Goal: Task Accomplishment & Management: Manage account settings

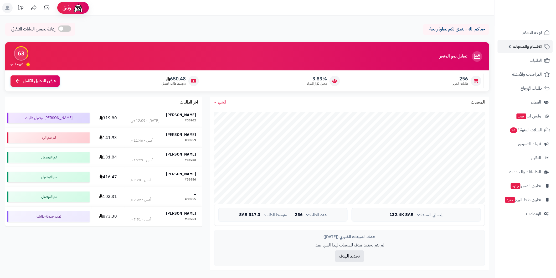
click at [528, 51] on link "الأقسام والمنتجات" at bounding box center [525, 46] width 55 height 13
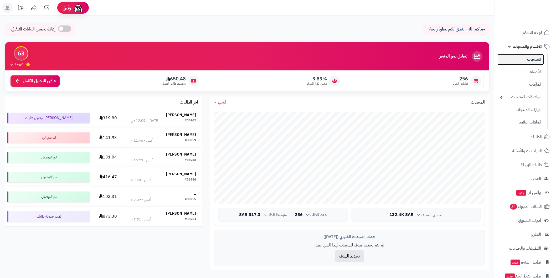
click at [531, 61] on link "المنتجات" at bounding box center [521, 59] width 47 height 11
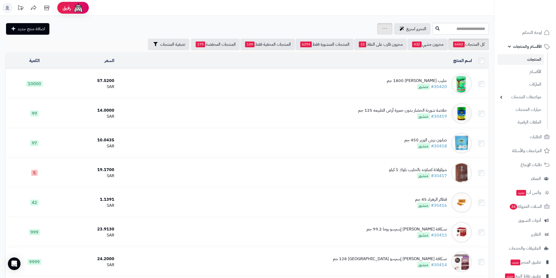
click at [377, 29] on div "جرد مخزون المنتجات جرد مخزون الخيارات فقط تعديل أسعار المنتجات الملصقات تصدير ا…" at bounding box center [384, 29] width 15 height 12
click at [377, 33] on div "جرد مخزون المنتجات جرد مخزون الخيارات فقط تعديل أسعار المنتجات الملصقات تصدير ا…" at bounding box center [384, 29] width 15 height 12
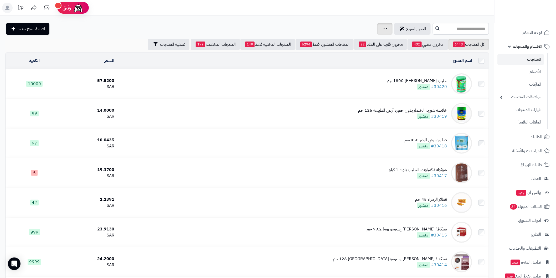
click at [377, 33] on div "جرد مخزون المنتجات جرد مخزون الخيارات فقط تعديل أسعار المنتجات الملصقات تصدير ا…" at bounding box center [384, 29] width 15 height 12
click at [377, 31] on div "جرد مخزون المنتجات جرد مخزون الخيارات فقط تعديل أسعار المنتجات الملصقات تصدير ا…" at bounding box center [384, 29] width 15 height 12
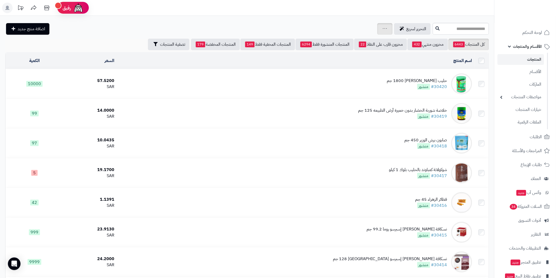
click at [377, 31] on div "جرد مخزون المنتجات جرد مخزون الخيارات فقط تعديل أسعار المنتجات الملصقات تصدير ا…" at bounding box center [384, 29] width 15 height 12
click at [377, 32] on div "جرد مخزون المنتجات جرد مخزون الخيارات فقط تعديل أسعار المنتجات الملصقات تصدير ا…" at bounding box center [384, 29] width 15 height 12
click at [406, 26] on span "التحرير لسريع" at bounding box center [416, 29] width 20 height 6
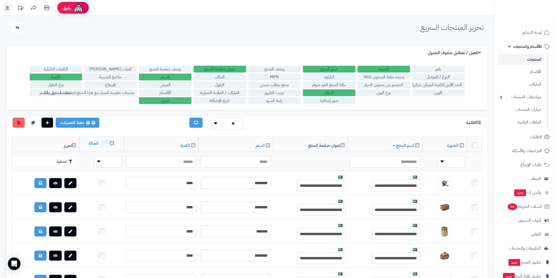
click at [533, 56] on link "المنتجات" at bounding box center [521, 59] width 47 height 11
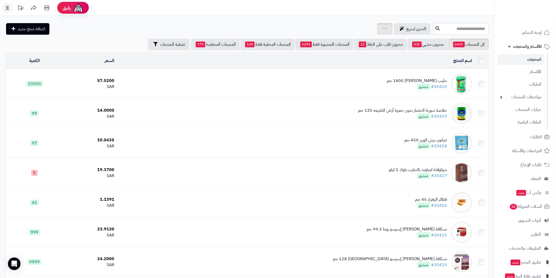
click at [383, 30] on link at bounding box center [385, 29] width 4 height 6
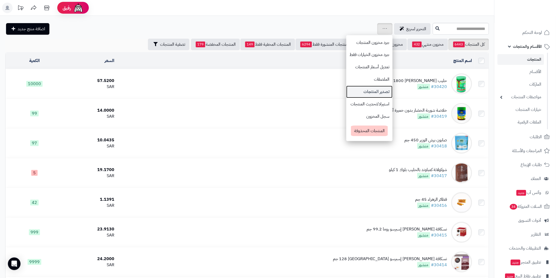
click at [346, 91] on link "تصدير المنتجات" at bounding box center [369, 92] width 46 height 12
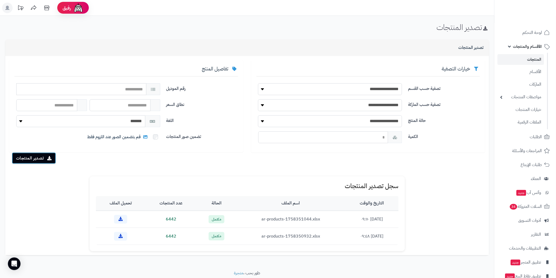
click at [36, 161] on button "تصدير المنتجات" at bounding box center [34, 158] width 44 height 12
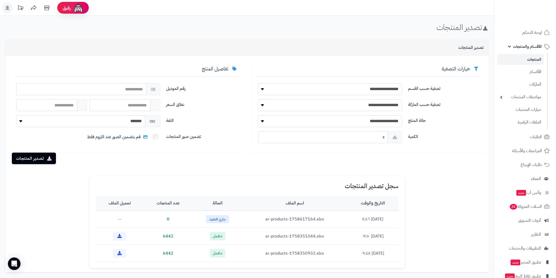
click at [206, 220] on span "جاري التنفيذ" at bounding box center [217, 219] width 23 height 8
click at [125, 219] on link at bounding box center [120, 219] width 13 height 9
click at [531, 61] on link "المنتجات" at bounding box center [521, 59] width 47 height 11
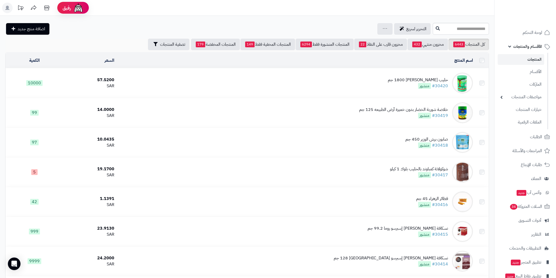
click at [377, 29] on div "جرد مخزون المنتجات جرد مخزون الخيارات فقط تعديل أسعار المنتجات الملصقات تصدير ا…" at bounding box center [384, 29] width 15 height 12
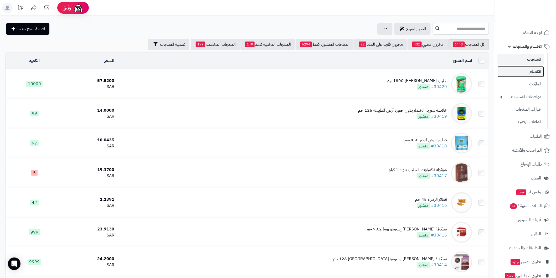
click at [524, 73] on link "الأقسام" at bounding box center [521, 71] width 47 height 11
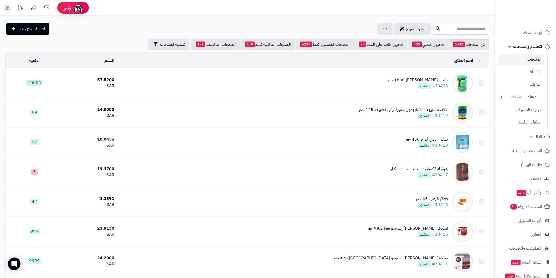
click at [377, 28] on div "جرد مخزون المنتجات جرد مخزون الخيارات فقط تعديل أسعار المنتجات الملصقات تصدير ا…" at bounding box center [384, 29] width 15 height 12
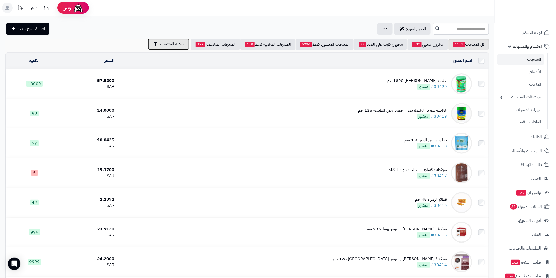
click at [173, 44] on span "تصفية المنتجات" at bounding box center [172, 44] width 25 height 6
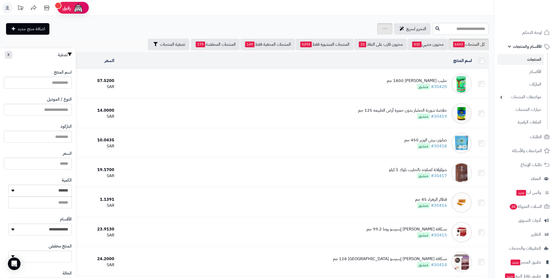
click at [377, 27] on div "جرد مخزون المنتجات جرد مخزون الخيارات فقط تعديل أسعار المنتجات الملصقات تصدير ا…" at bounding box center [384, 29] width 15 height 12
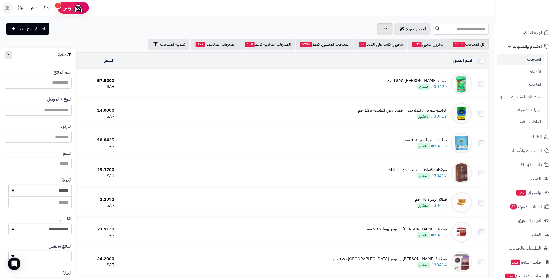
click at [377, 27] on div "جرد مخزون المنتجات جرد مخزون الخيارات فقط تعديل أسعار المنتجات الملصقات تصدير ا…" at bounding box center [384, 29] width 15 height 12
click at [286, 24] on div "التحرير لسريع جرد مخزون المنتجات جرد مخزون الخيارات فقط تعديل أسعار المنتجات ال…" at bounding box center [218, 29] width 426 height 12
click at [377, 28] on div "جرد مخزون المنتجات جرد مخزون الخيارات فقط تعديل أسعار المنتجات الملصقات تصدير ا…" at bounding box center [384, 29] width 15 height 12
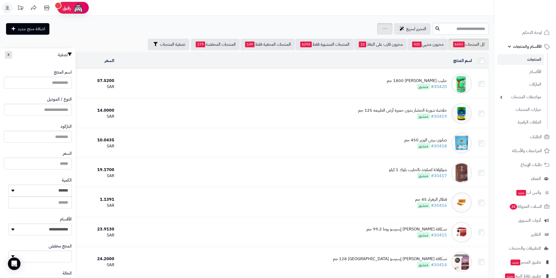
click at [377, 28] on div "جرد مخزون المنتجات جرد مخزون الخيارات فقط تعديل أسعار المنتجات الملصقات تصدير ا…" at bounding box center [384, 29] width 15 height 12
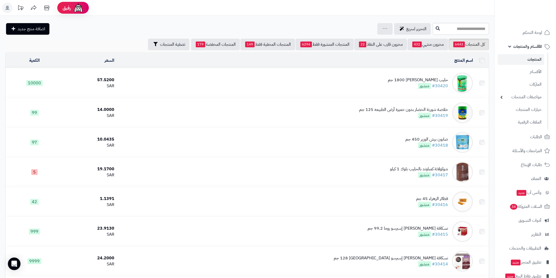
click at [377, 28] on div "جرد مخزون المنتجات جرد مخزون الخيارات فقط تعديل أسعار المنتجات الملصقات تصدير ا…" at bounding box center [384, 29] width 15 height 12
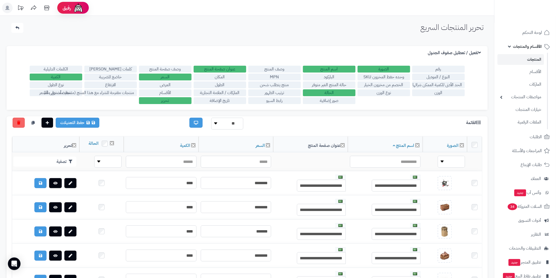
click at [523, 60] on link "المنتجات" at bounding box center [521, 59] width 47 height 11
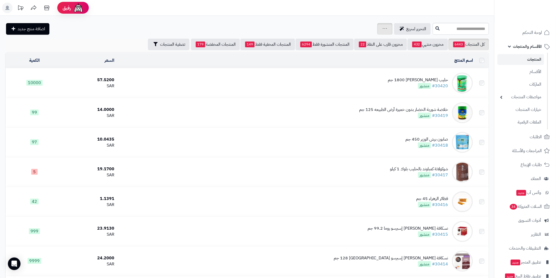
click at [377, 33] on div "جرد مخزون المنتجات جرد مخزون الخيارات فقط تعديل أسعار المنتجات الملصقات تصدير ا…" at bounding box center [384, 29] width 15 height 12
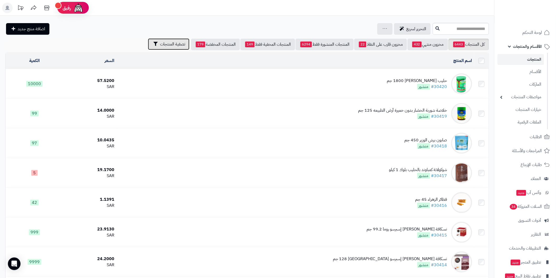
click at [154, 47] on button "تصفية المنتجات" at bounding box center [169, 44] width 42 height 12
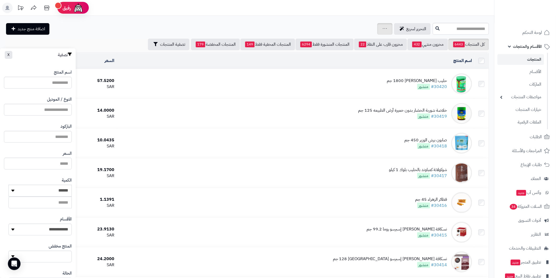
click at [377, 27] on div "جرد مخزون المنتجات جرد مخزون الخيارات فقط تعديل أسعار المنتجات الملصقات تصدير ا…" at bounding box center [384, 29] width 15 height 12
click at [400, 27] on icon at bounding box center [402, 29] width 4 height 4
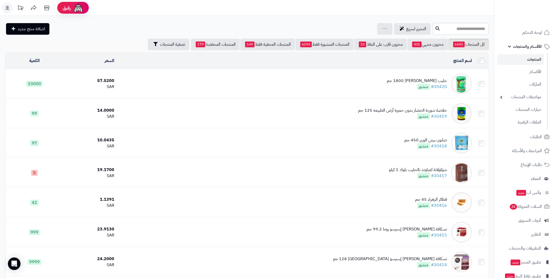
click at [377, 28] on div "جرد مخزون المنتجات جرد مخزون الخيارات فقط تعديل أسعار المنتجات الملصقات تصدير ا…" at bounding box center [384, 29] width 15 height 12
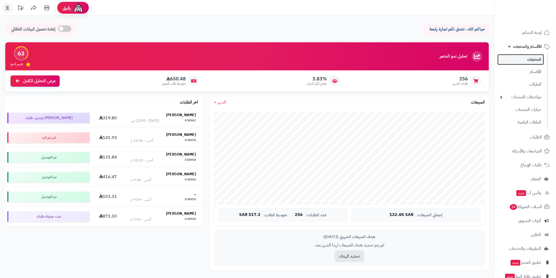
click at [529, 58] on link "المنتجات" at bounding box center [521, 59] width 47 height 11
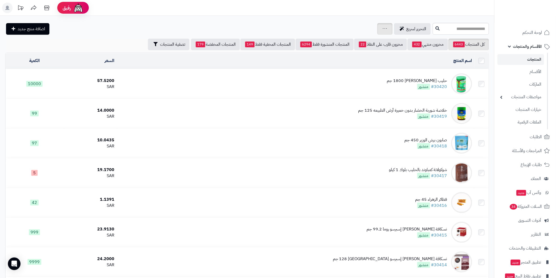
click at [383, 28] on icon at bounding box center [385, 28] width 4 height 1
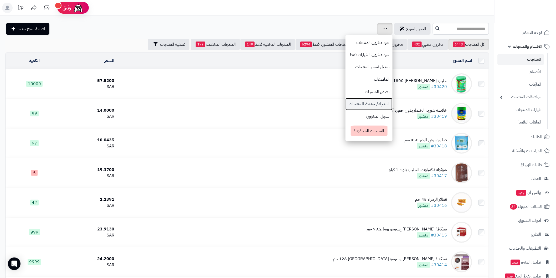
click at [346, 104] on link "استيراد/تحديث المنتجات" at bounding box center [369, 104] width 47 height 12
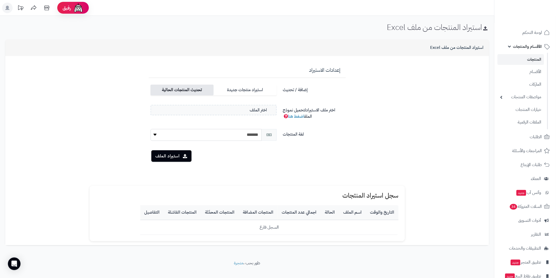
click at [195, 91] on label "تحديث المنتجات الحالية" at bounding box center [182, 90] width 63 height 11
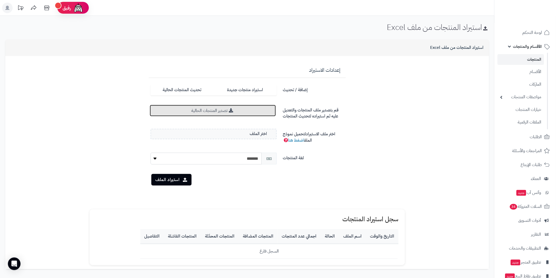
click at [215, 111] on link "تصدير المنتجات الحالية" at bounding box center [213, 111] width 126 height 12
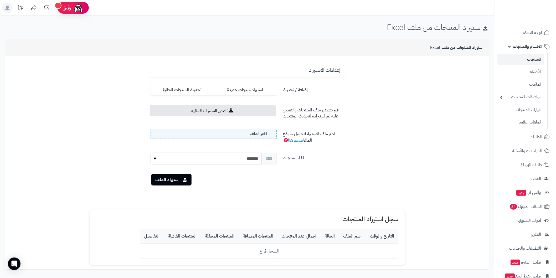
click at [235, 134] on label "اختر الملف" at bounding box center [214, 134] width 126 height 11
click at [0, 0] on input "اختر الملف" at bounding box center [0, 0] width 0 height 0
click at [173, 180] on button "استيراد الملف" at bounding box center [171, 180] width 40 height 12
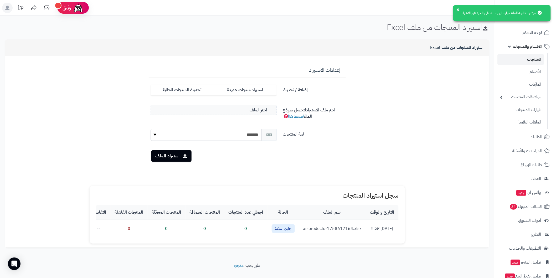
drag, startPoint x: 191, startPoint y: 242, endPoint x: 162, endPoint y: 244, distance: 28.7
click at [162, 244] on div "سجل استيراد المنتجات التاريخ والوقت اسم الملف الحالة اجمالي عدد المنتجات المنتج…" at bounding box center [247, 215] width 315 height 58
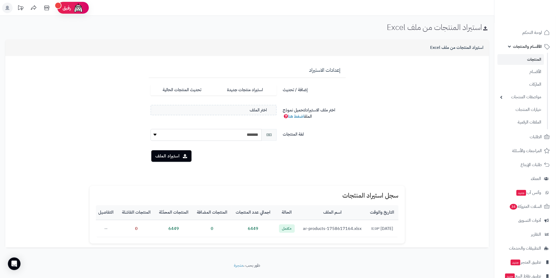
click at [86, 124] on form "**********" at bounding box center [247, 119] width 476 height 118
drag, startPoint x: 196, startPoint y: 90, endPoint x: 235, endPoint y: 106, distance: 41.8
click at [196, 90] on label "تحديث المنتجات الحالية" at bounding box center [182, 90] width 63 height 11
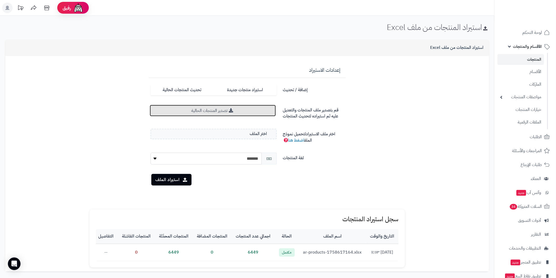
click at [235, 105] on link "تصدير المنتجات الحالية" at bounding box center [213, 111] width 126 height 12
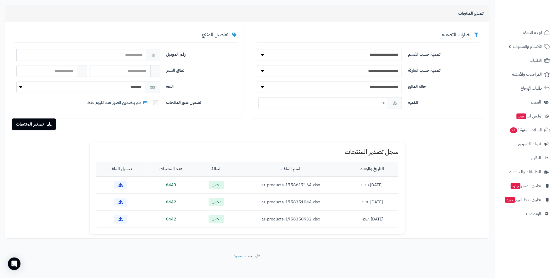
scroll to position [35, 0]
click at [33, 123] on button "تصدير المنتجات" at bounding box center [34, 123] width 44 height 12
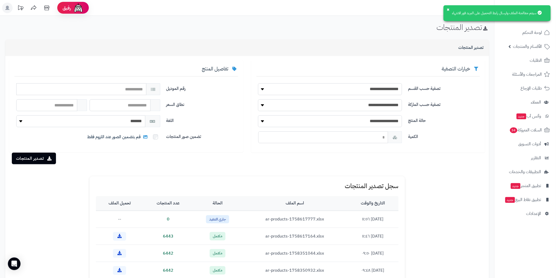
scroll to position [29, 0]
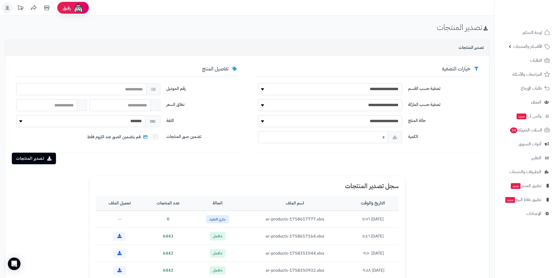
scroll to position [29, 0]
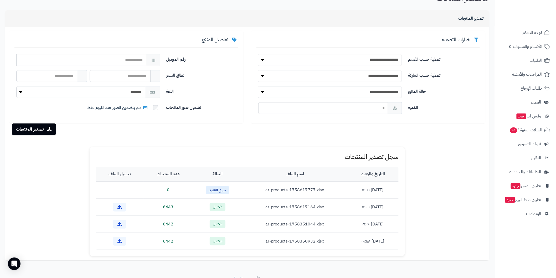
scroll to position [29, 0]
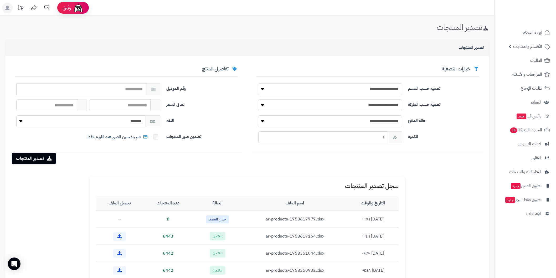
scroll to position [29, 0]
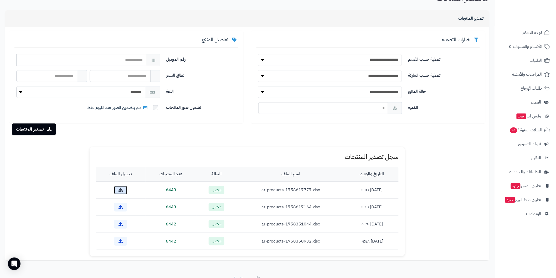
click at [119, 191] on icon at bounding box center [121, 190] width 4 height 4
click at [529, 33] on span "لوحة التحكم" at bounding box center [532, 32] width 19 height 7
